Goal: Obtain resource: Download file/media

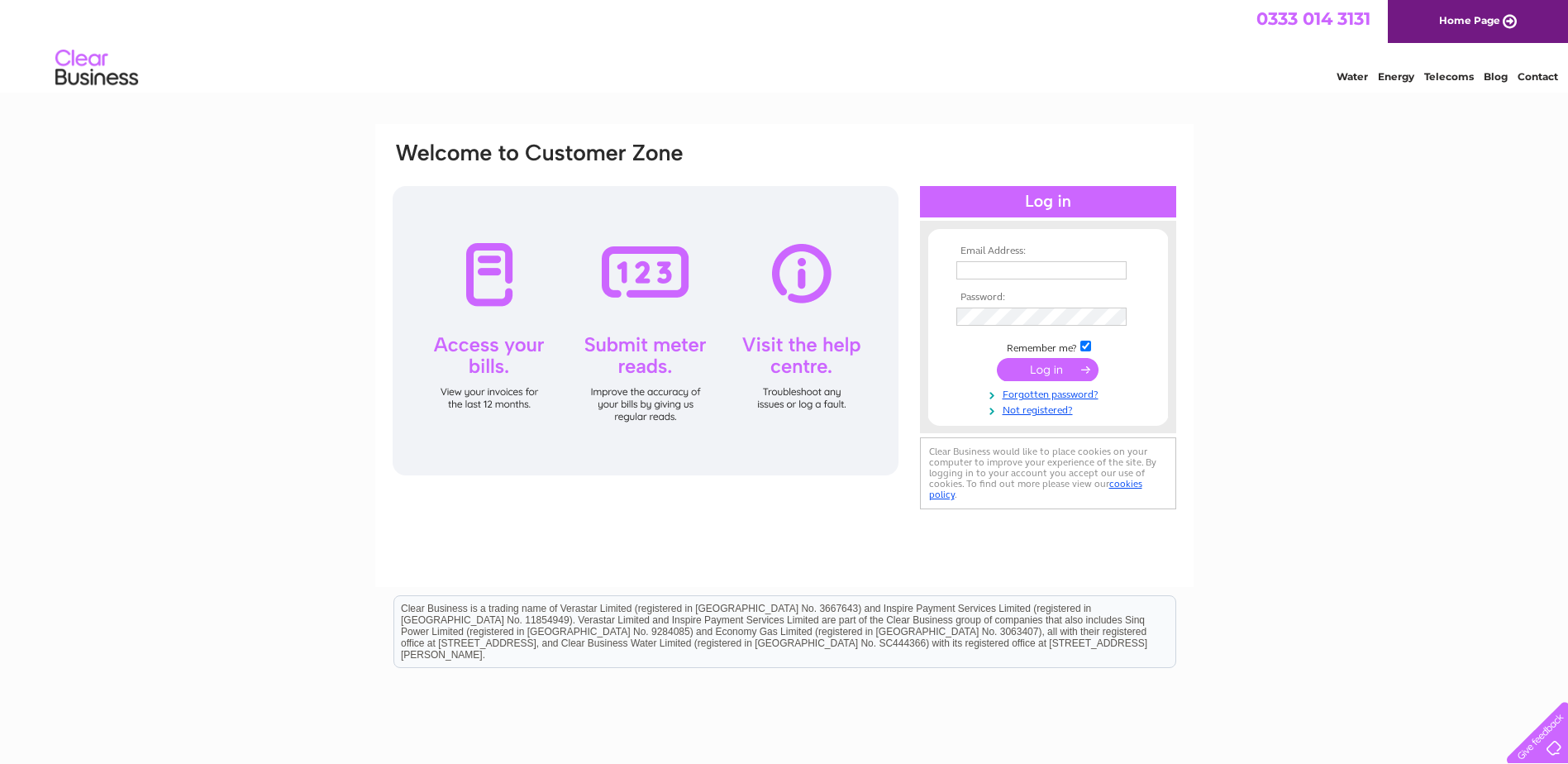
type input "info@campbellsgarage.co.uk"
click at [1037, 365] on input "submit" at bounding box center [1048, 370] width 102 height 24
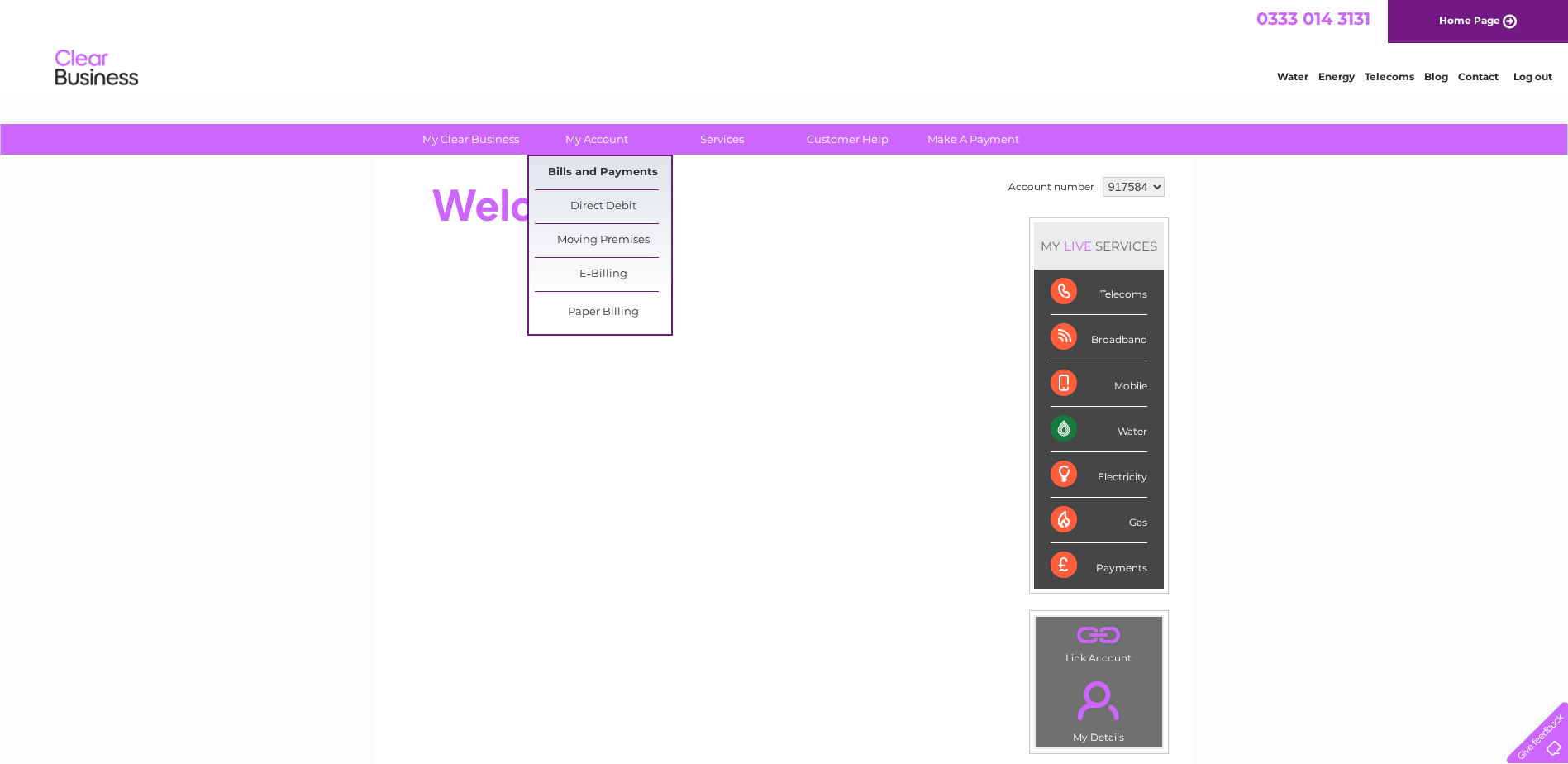
click at [615, 166] on link "Bills and Payments" at bounding box center [603, 172] width 136 height 33
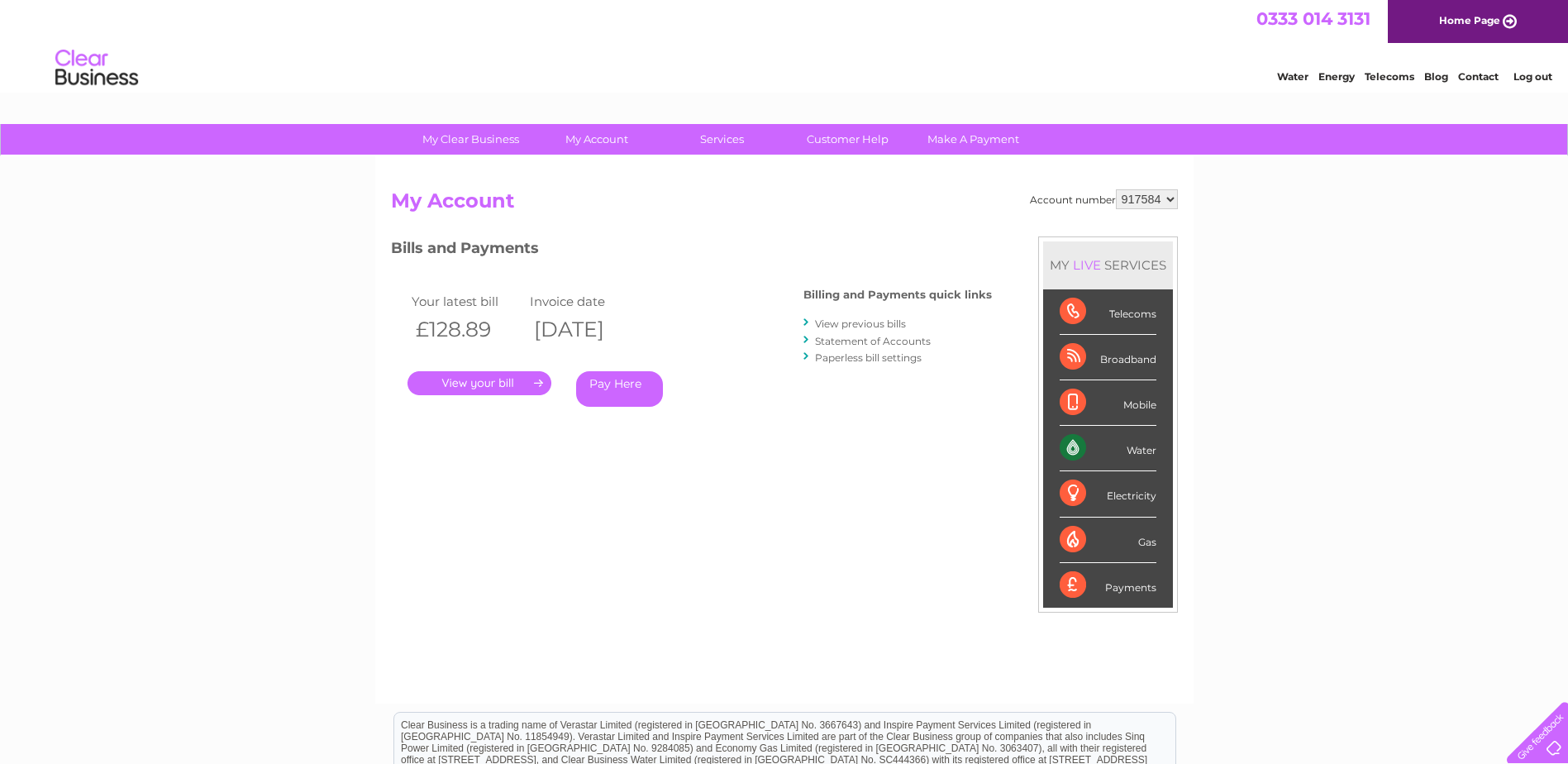
click at [486, 388] on link "." at bounding box center [479, 383] width 144 height 24
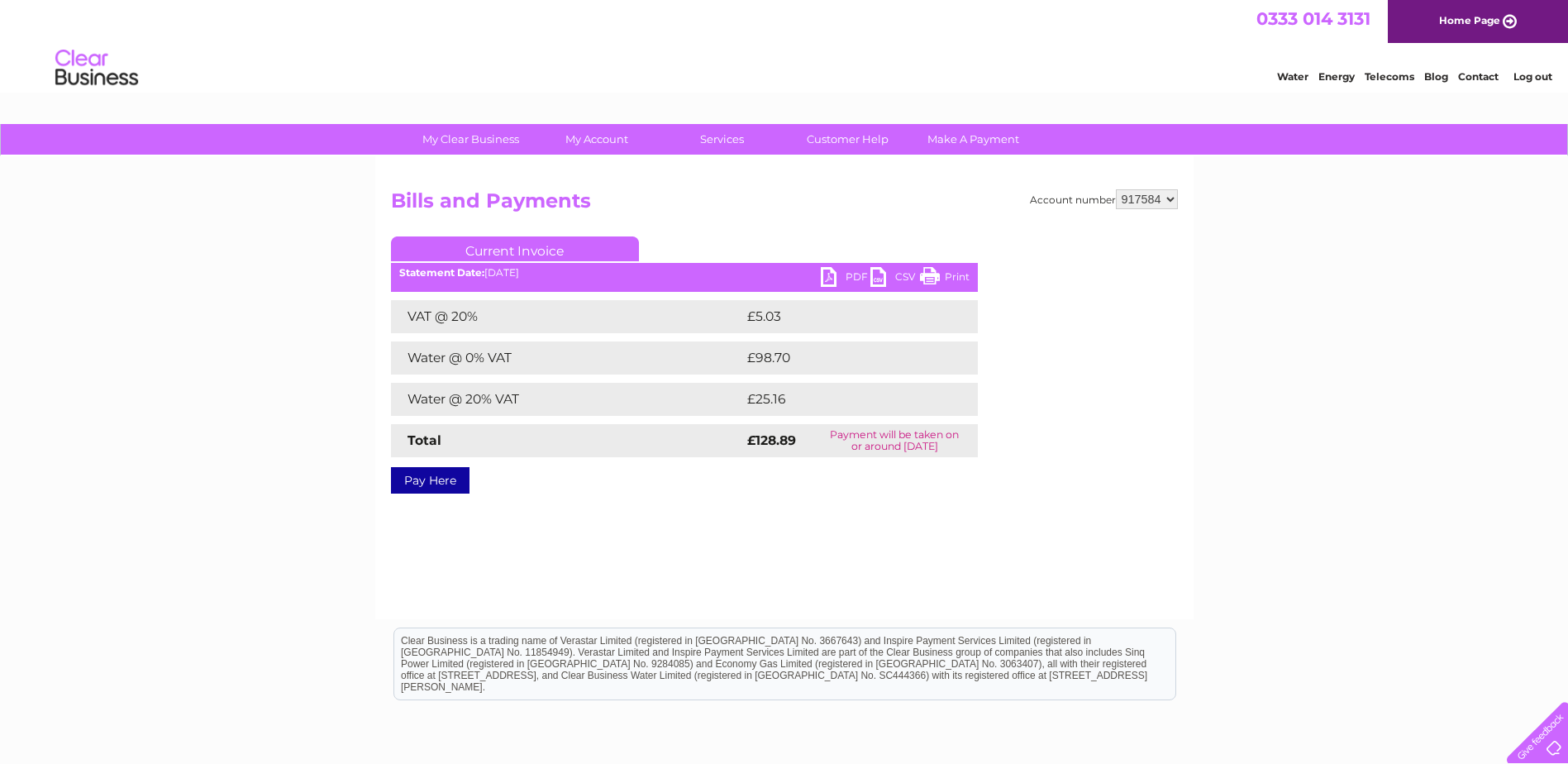
click at [826, 279] on link "PDF" at bounding box center [846, 279] width 50 height 24
click at [1125, 201] on select "917584 958469" at bounding box center [1147, 200] width 62 height 20
select select "958469"
click at [1116, 190] on select "917584 958469" at bounding box center [1147, 200] width 62 height 20
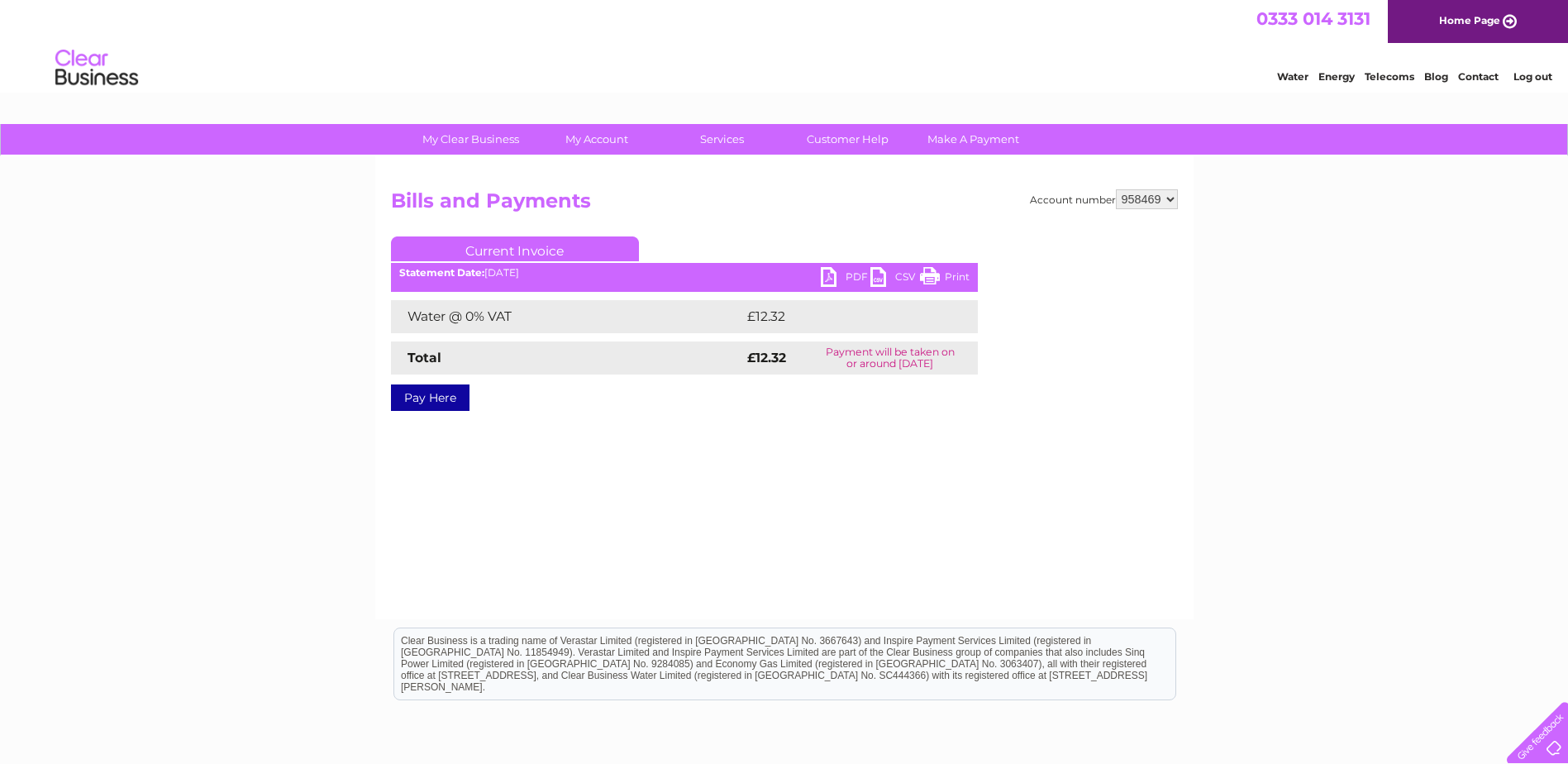
click at [842, 274] on link "PDF" at bounding box center [846, 279] width 50 height 24
